Goal: Information Seeking & Learning: Learn about a topic

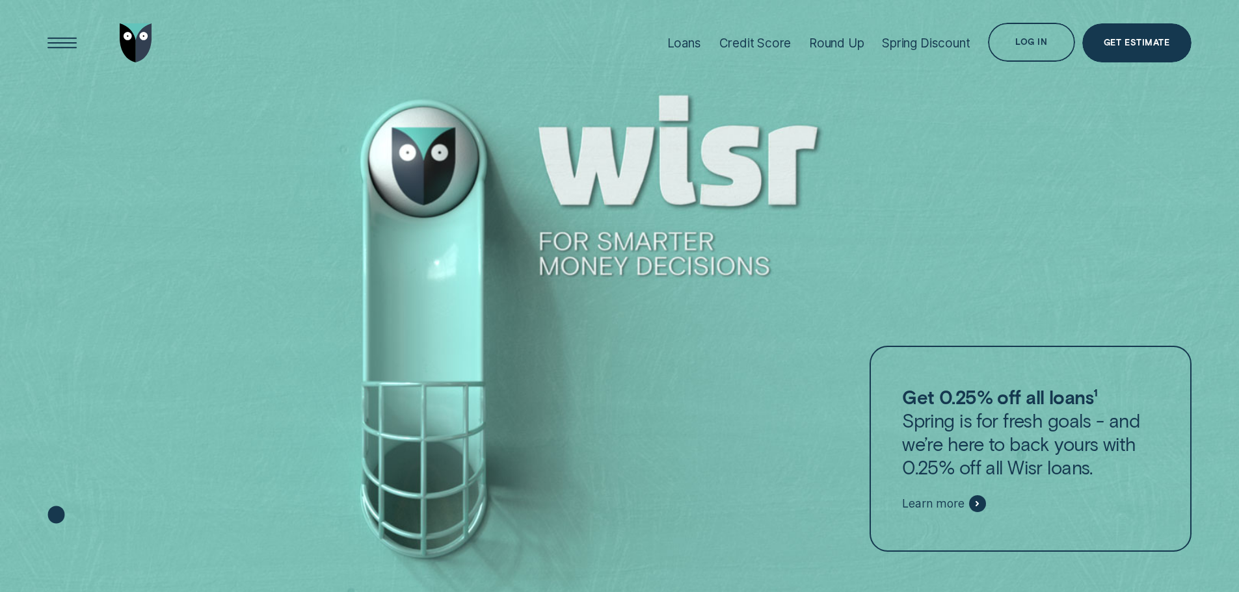
click at [51, 47] on div "Open Menu" at bounding box center [61, 43] width 55 height 55
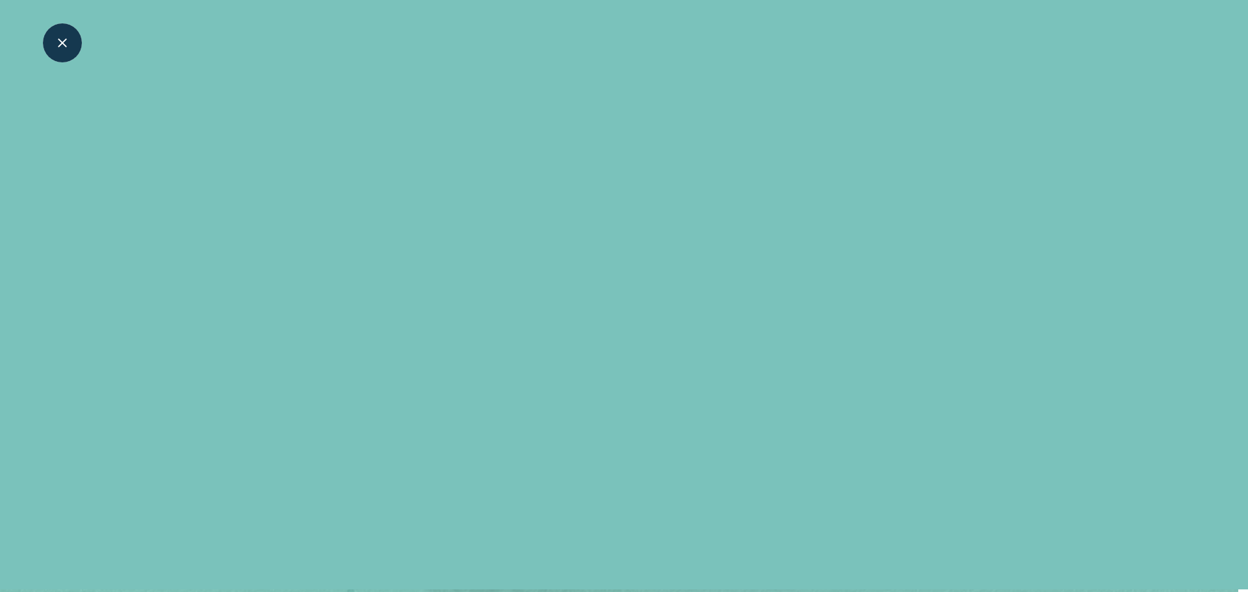
click at [51, 47] on div "Close Menu" at bounding box center [61, 43] width 55 height 55
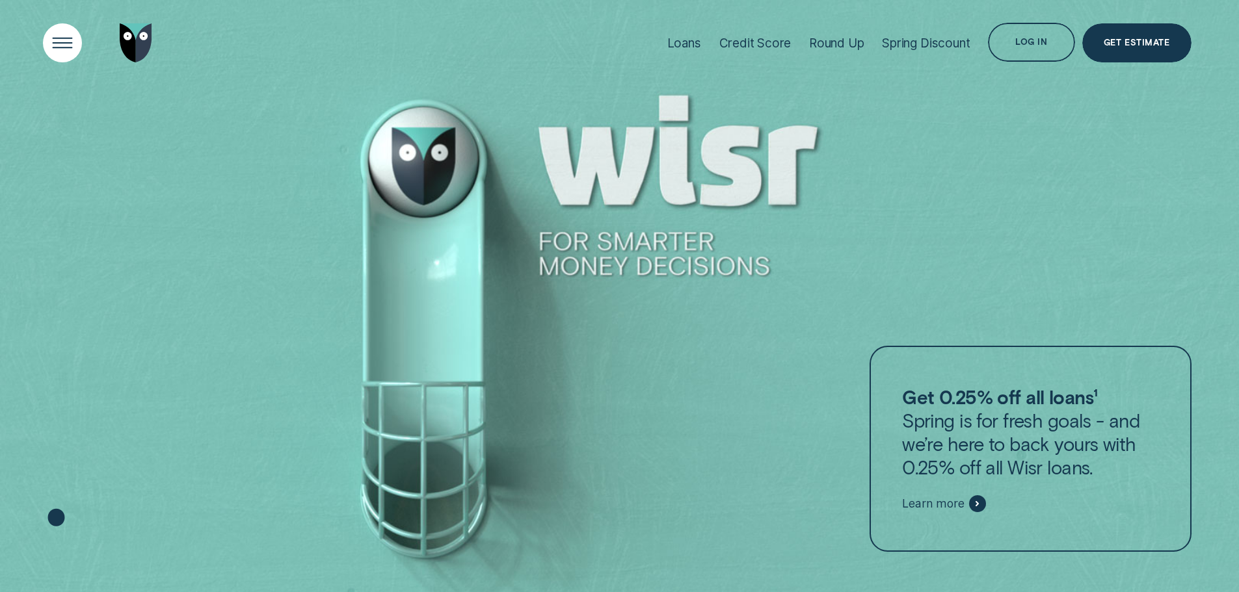
click at [51, 47] on div "Open Menu" at bounding box center [61, 43] width 55 height 55
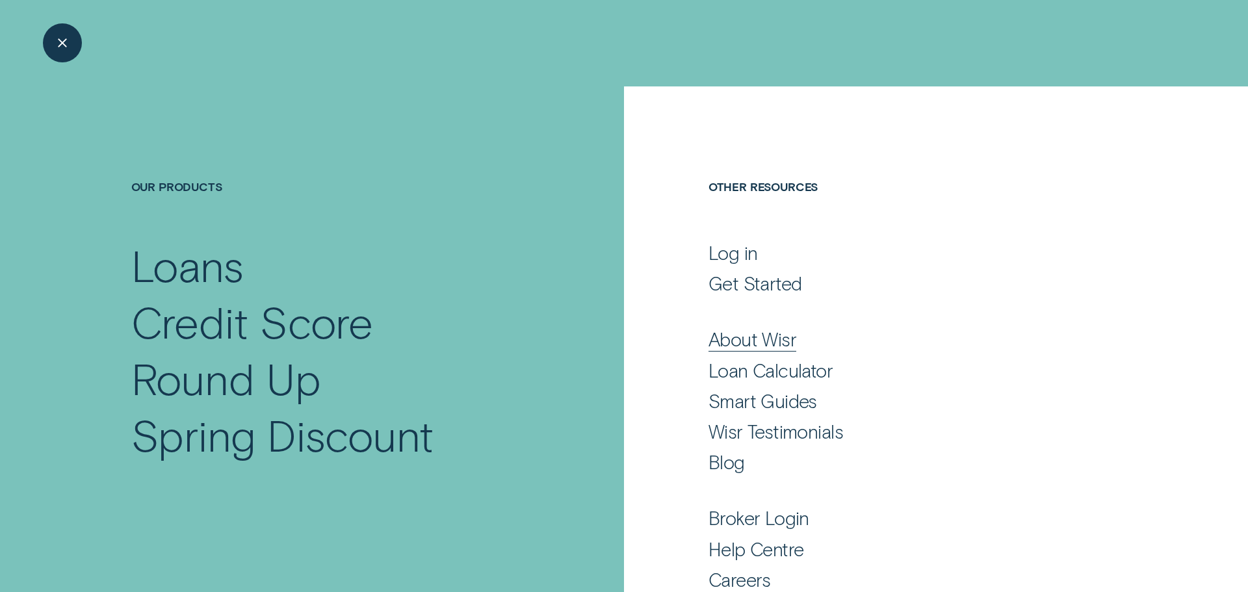
click at [742, 341] on div "About Wisr" at bounding box center [753, 339] width 88 height 23
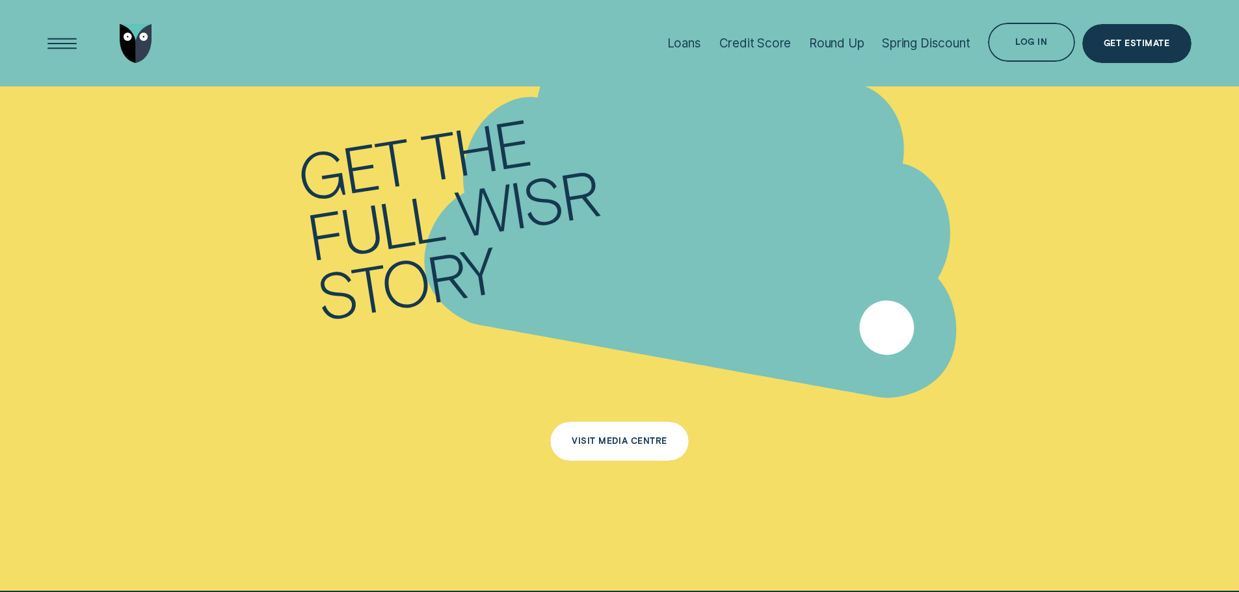
scroll to position [8141, 0]
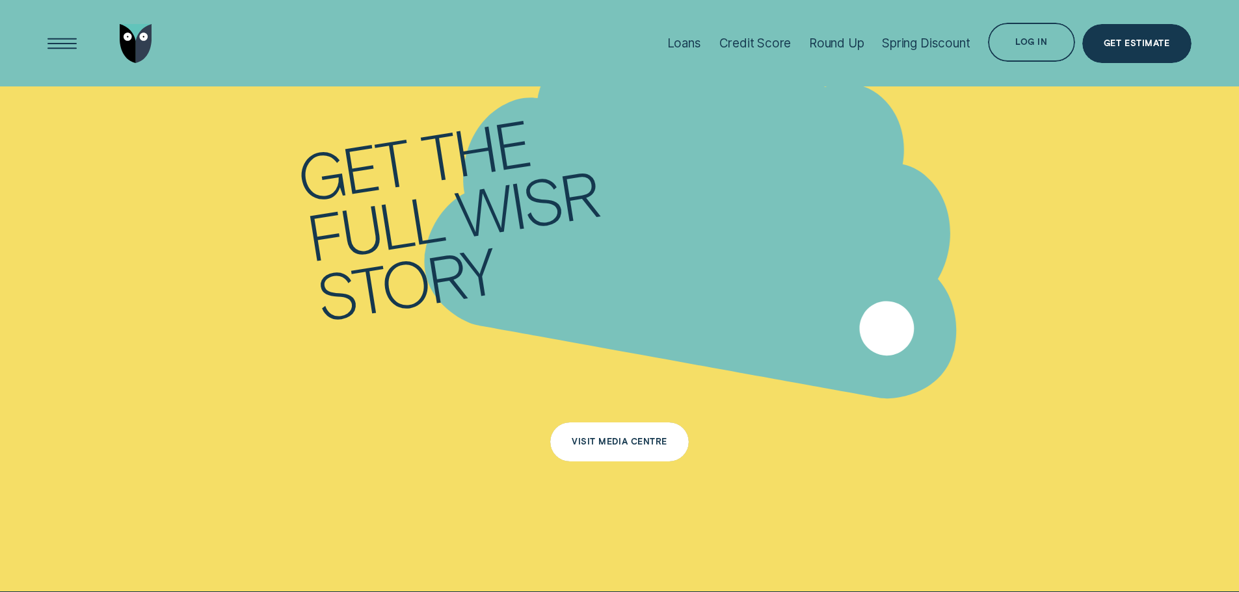
click at [587, 434] on div "Visit Media Centre" at bounding box center [619, 442] width 138 height 39
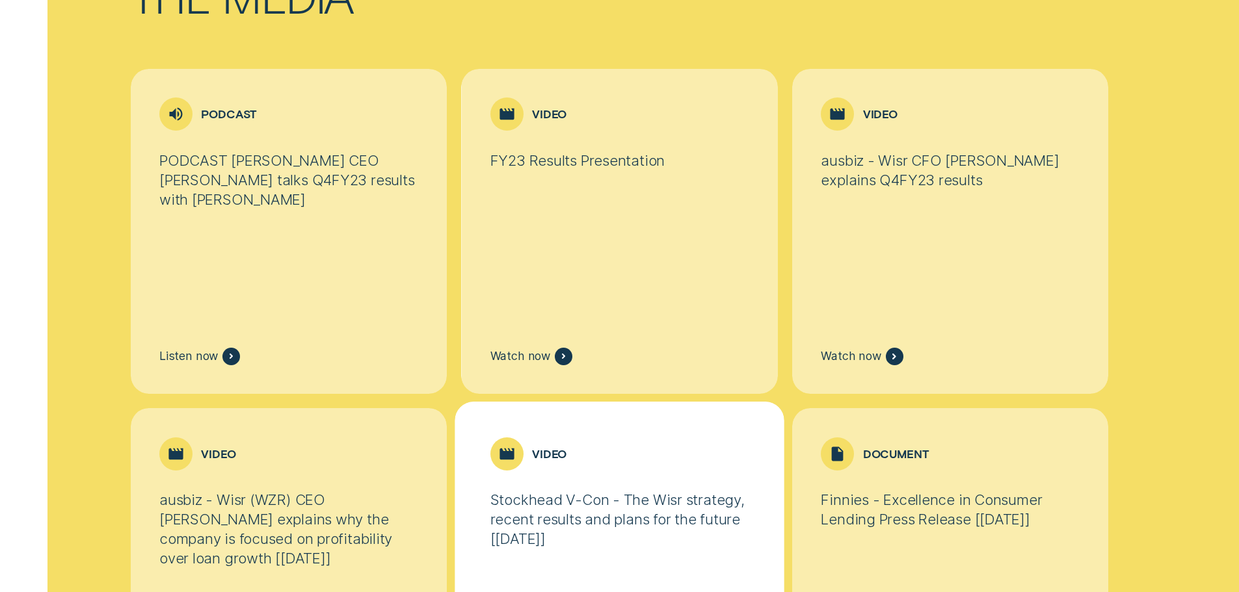
scroll to position [3355, 0]
